Goal: Information Seeking & Learning: Learn about a topic

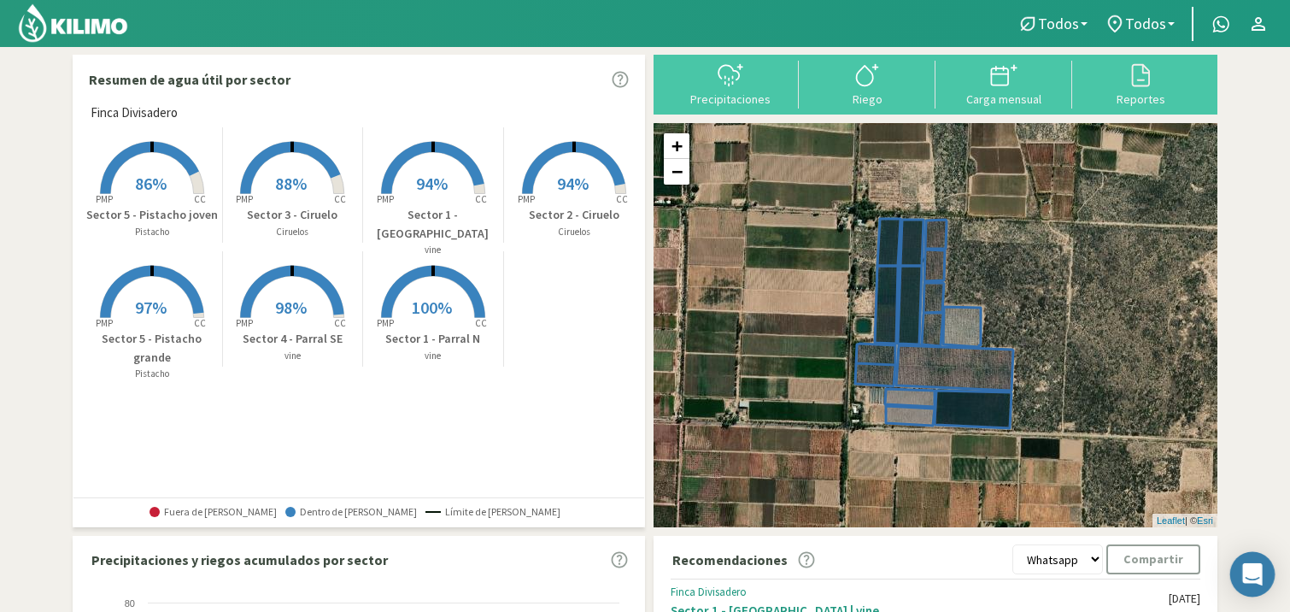
click at [1251, 575] on icon "Open Intercom Messenger" at bounding box center [1252, 574] width 20 height 22
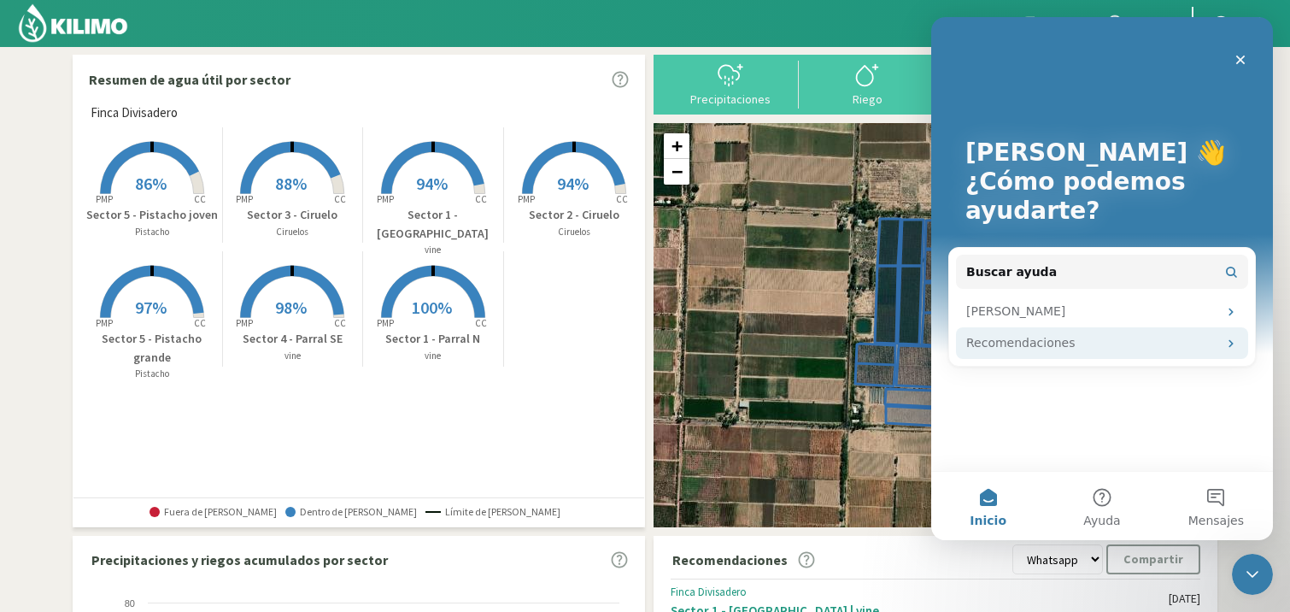
click at [1140, 343] on div "Recomendaciones" at bounding box center [1091, 343] width 251 height 18
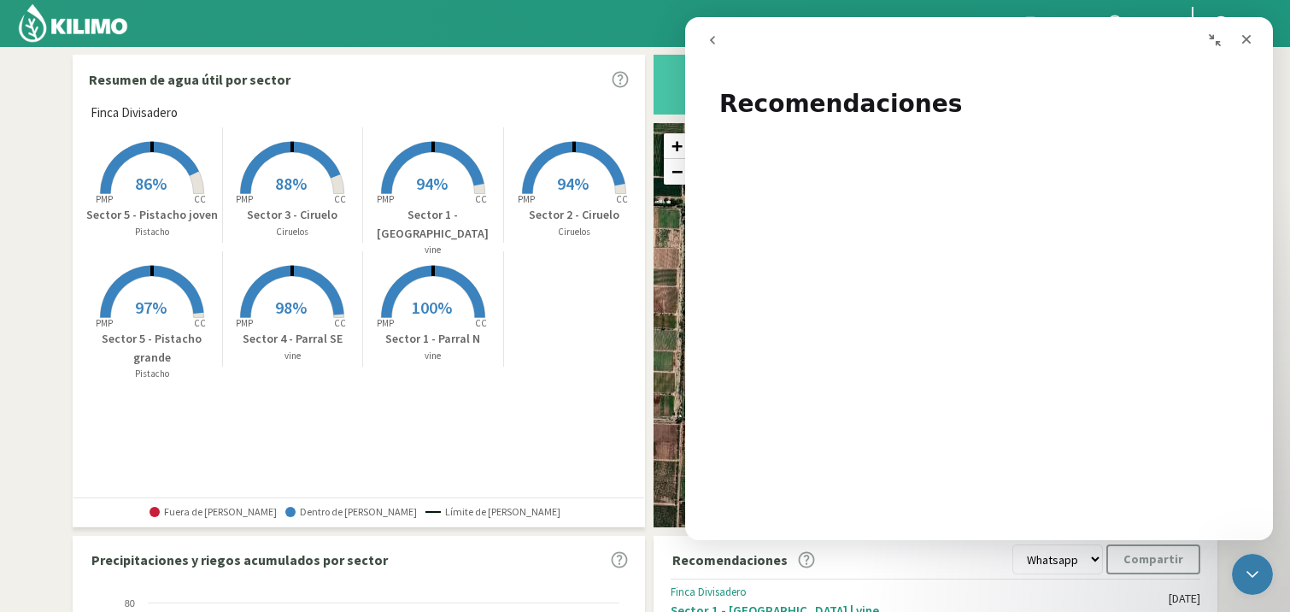
click at [713, 36] on icon "go back" at bounding box center [713, 40] width 14 height 14
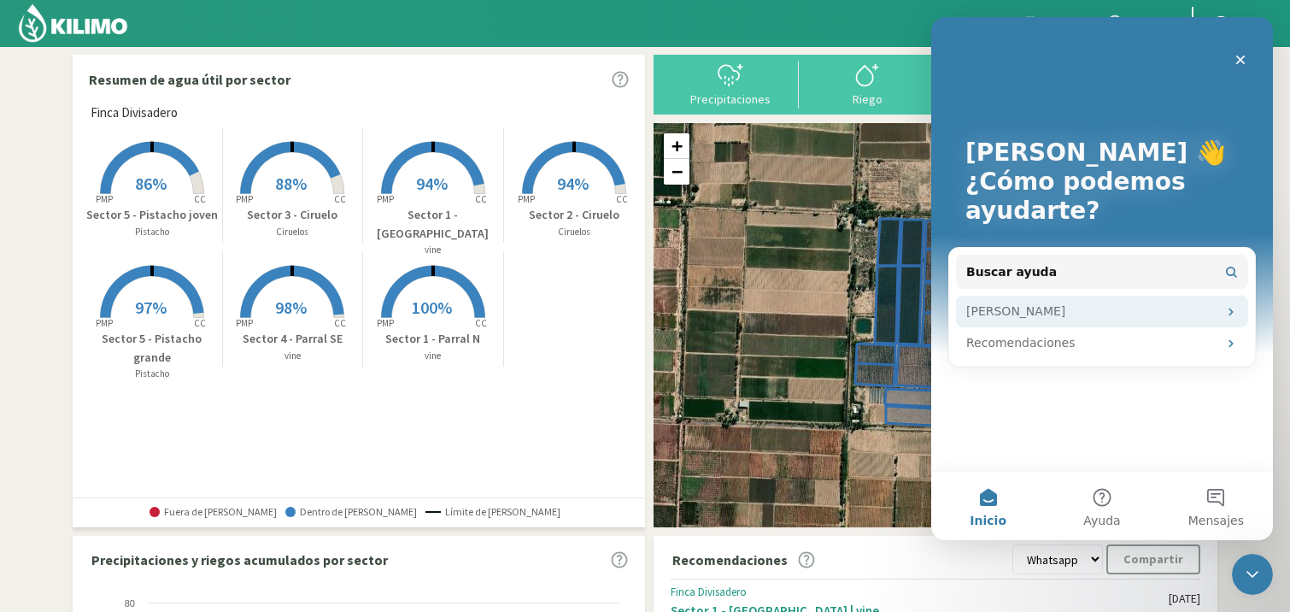
click at [1193, 311] on div "[PERSON_NAME]" at bounding box center [1091, 311] width 251 height 18
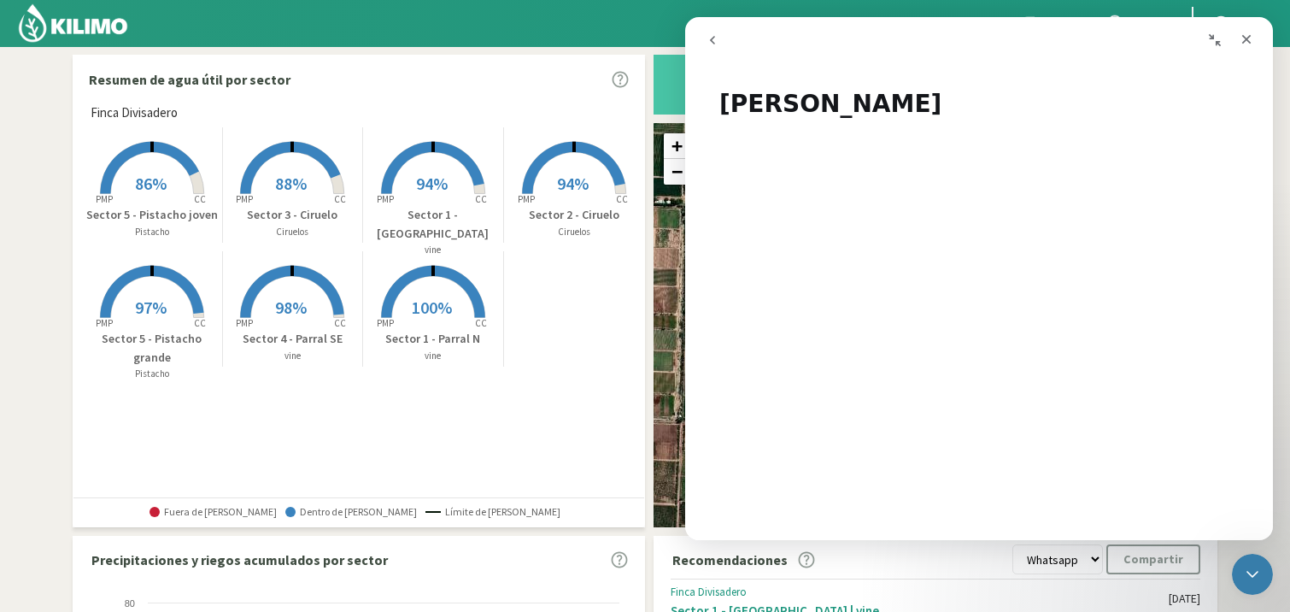
click at [713, 35] on icon "go back" at bounding box center [713, 40] width 14 height 14
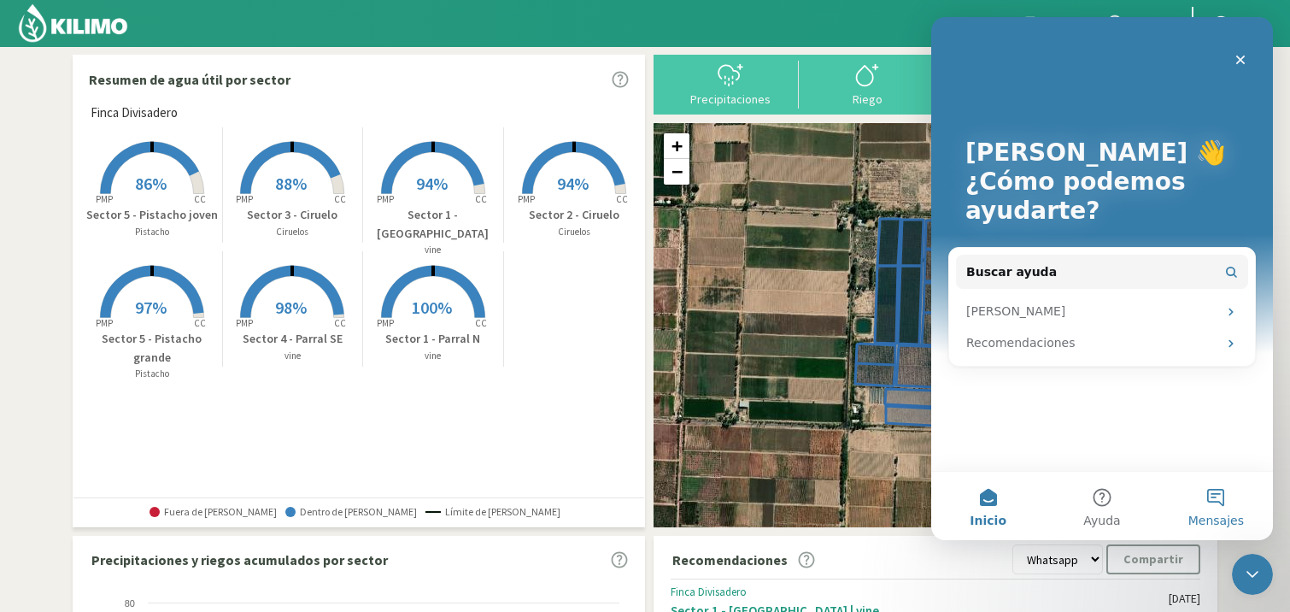
click at [1222, 501] on button "Mensajes" at bounding box center [1216, 506] width 114 height 68
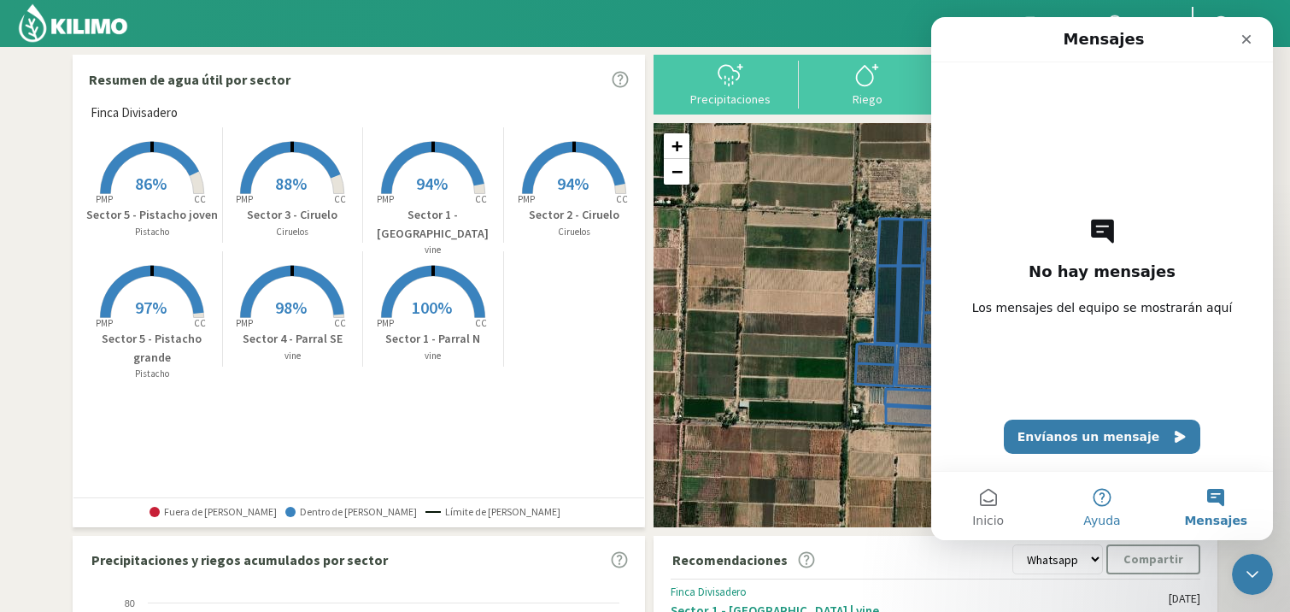
click at [1100, 497] on button "Ayuda" at bounding box center [1102, 506] width 114 height 68
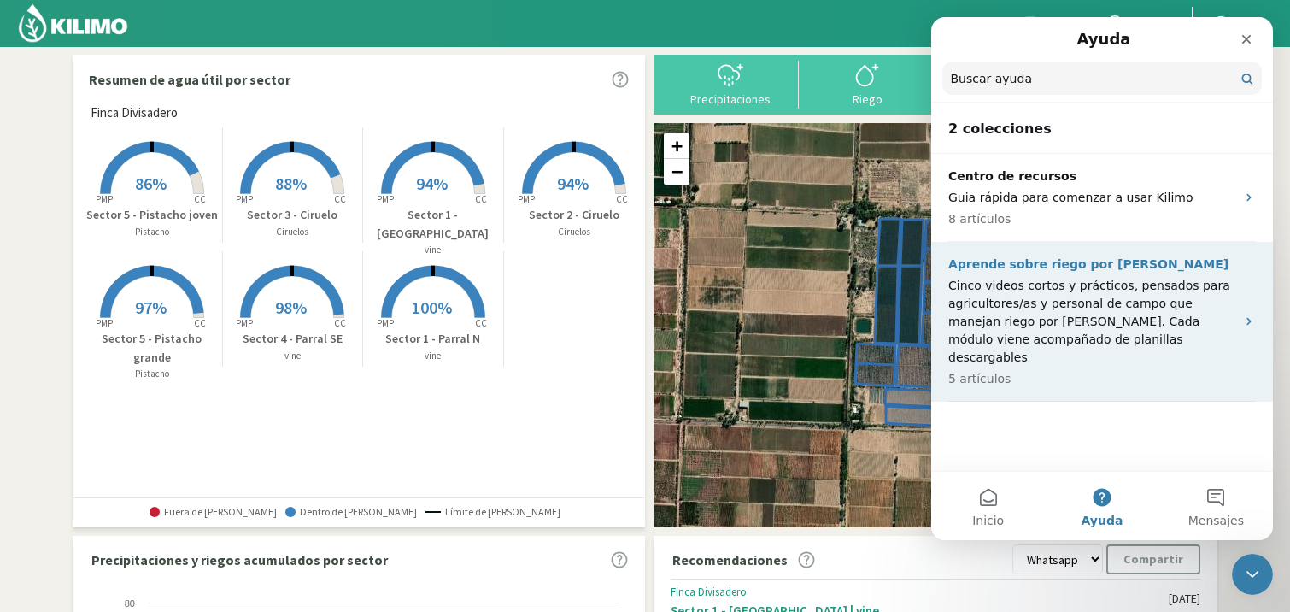
click at [1011, 267] on p "Aprende sobre riego por [PERSON_NAME]" at bounding box center [1091, 264] width 287 height 18
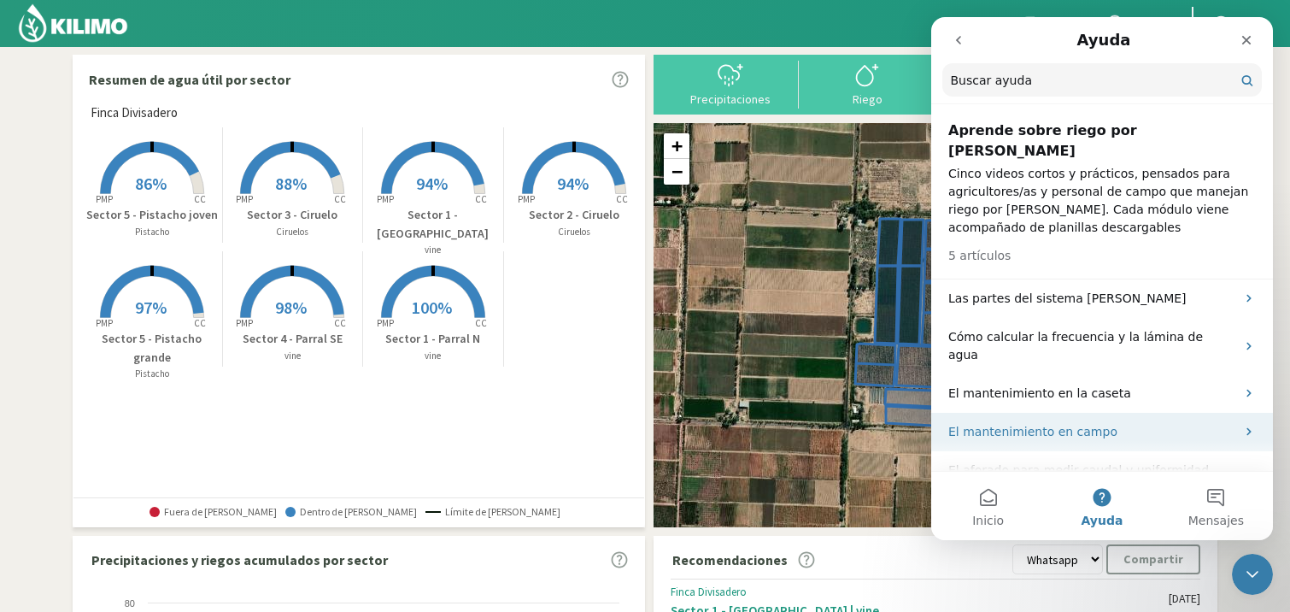
click at [1051, 423] on p "El mantenimiento en campo" at bounding box center [1091, 432] width 287 height 18
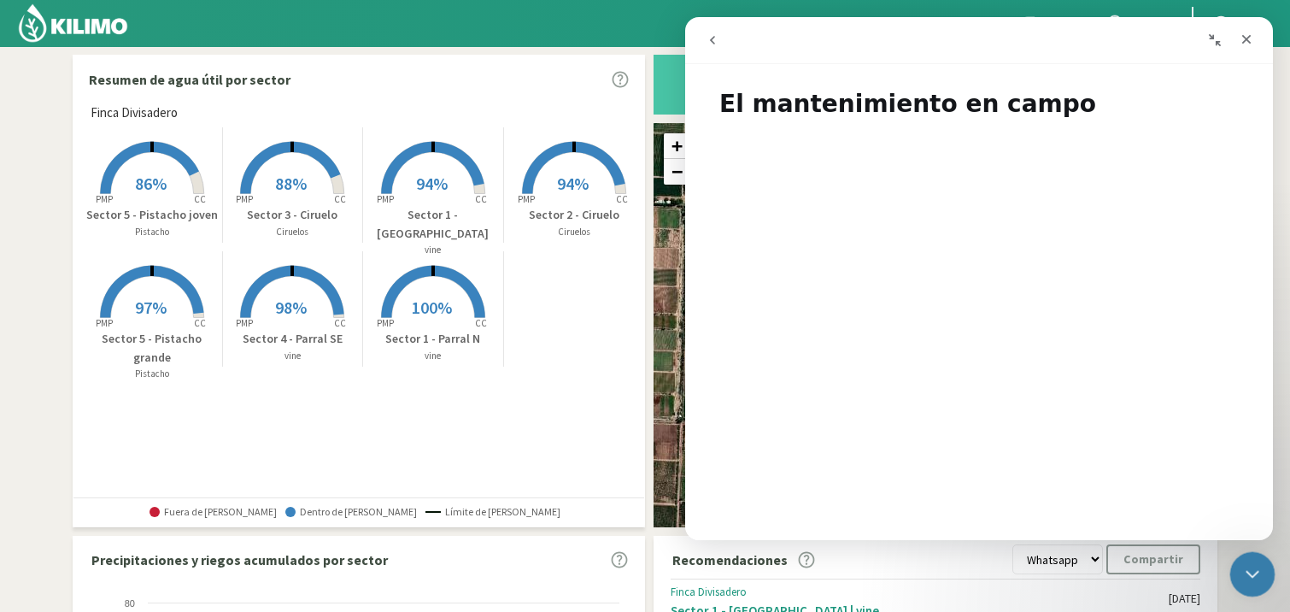
click at [1248, 561] on icon "Cerrar Intercom Messenger" at bounding box center [1249, 571] width 21 height 21
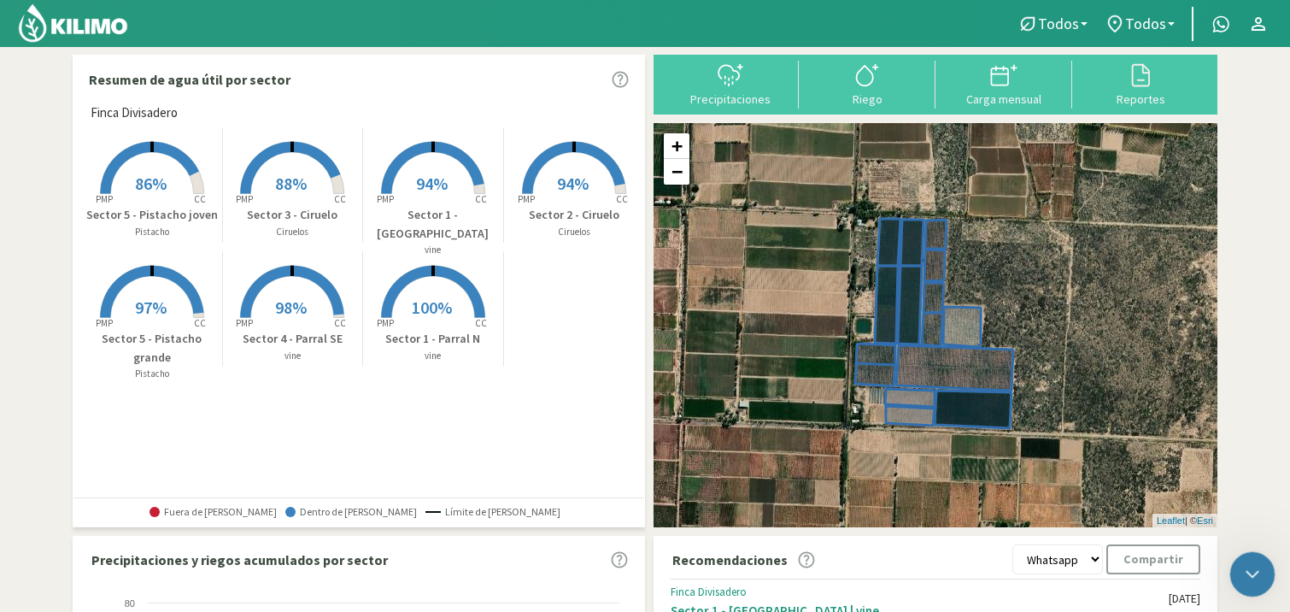
click at [1248, 561] on icon "Cerrar Intercom Messenger" at bounding box center [1249, 571] width 21 height 21
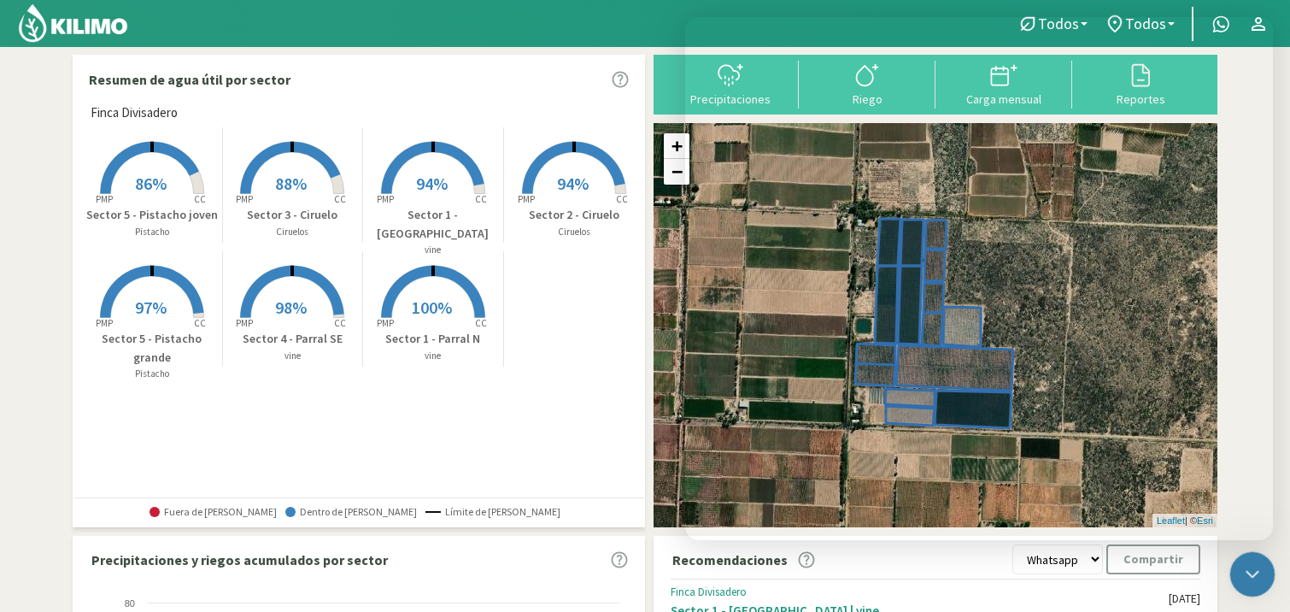
click at [1248, 561] on icon "Cerrar Intercom Messenger" at bounding box center [1249, 571] width 21 height 21
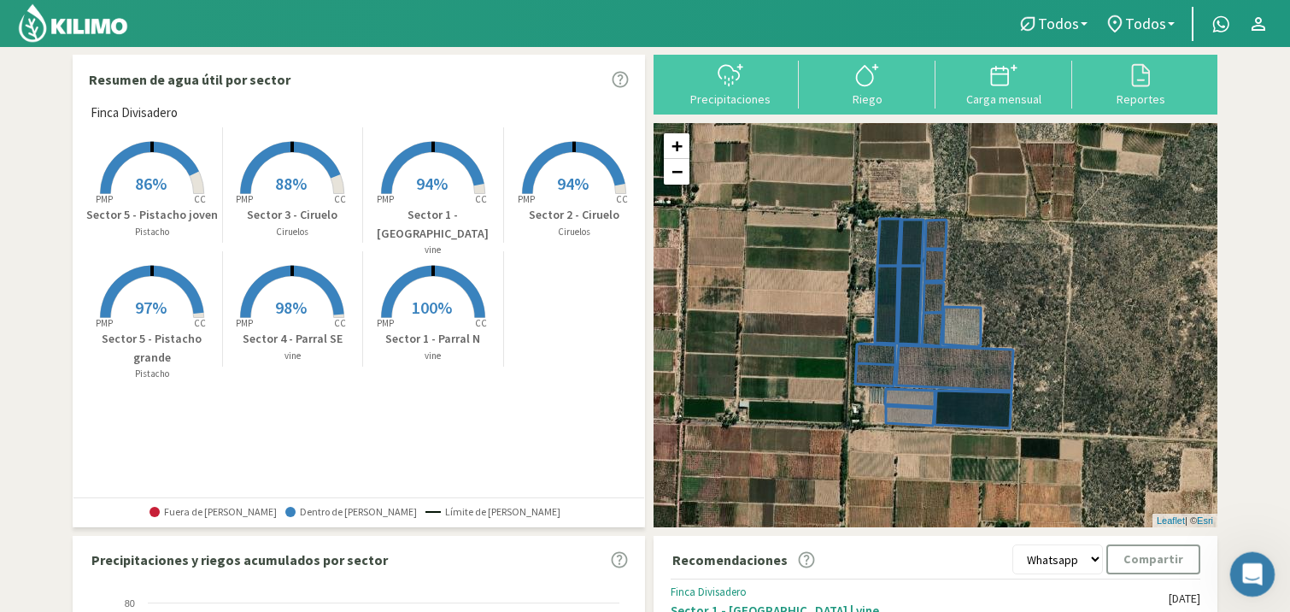
click at [1249, 568] on icon "Abrir Intercom Messenger" at bounding box center [1250, 572] width 28 height 28
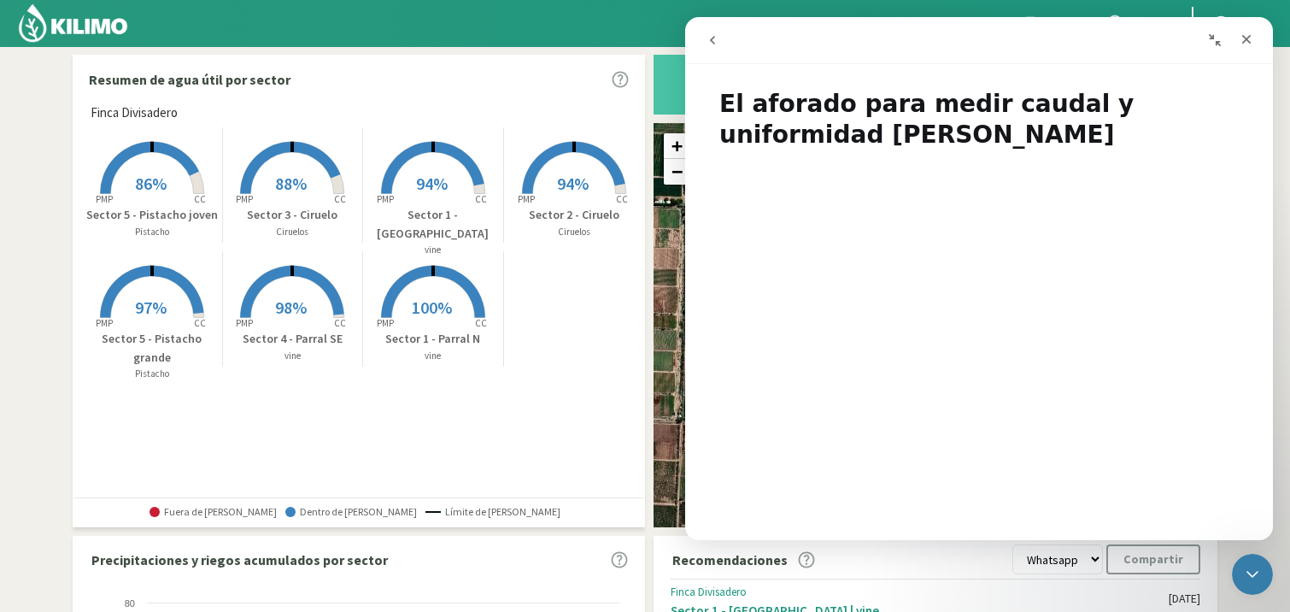
click at [1274, 288] on section "Resumen de agua útil por sector Finca Divisadero Created with Highcharts 9.2.2 …" at bounding box center [645, 507] width 1290 height 920
click at [1249, 32] on icon "Cerrar" at bounding box center [1246, 39] width 14 height 14
